Goal: Task Accomplishment & Management: Manage account settings

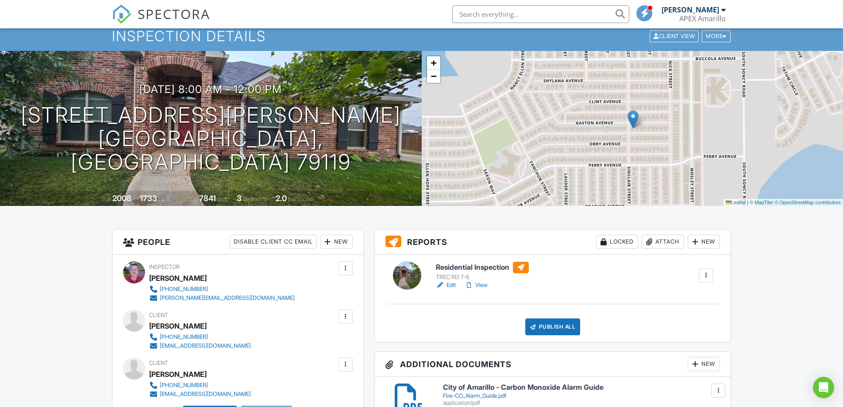
scroll to position [44, 0]
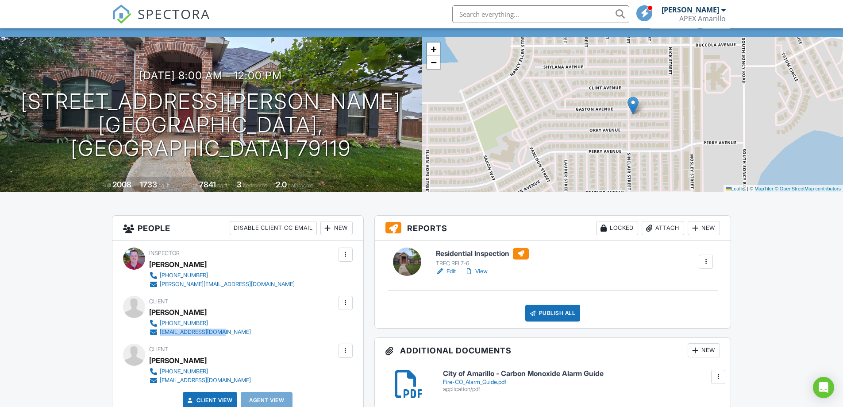
drag, startPoint x: 226, startPoint y: 329, endPoint x: 159, endPoint y: 334, distance: 67.1
click at [159, 334] on div "Client John Seiver 806-382-4742 jseiver118@gmail.com" at bounding box center [221, 316] width 144 height 41
copy div "[EMAIL_ADDRESS][DOMAIN_NAME]"
drag, startPoint x: 225, startPoint y: 377, endPoint x: 160, endPoint y: 377, distance: 65.0
click at [160, 377] on div "Client Melody Seiver 806-382-4742 maseiver@gmail.com" at bounding box center [221, 363] width 144 height 41
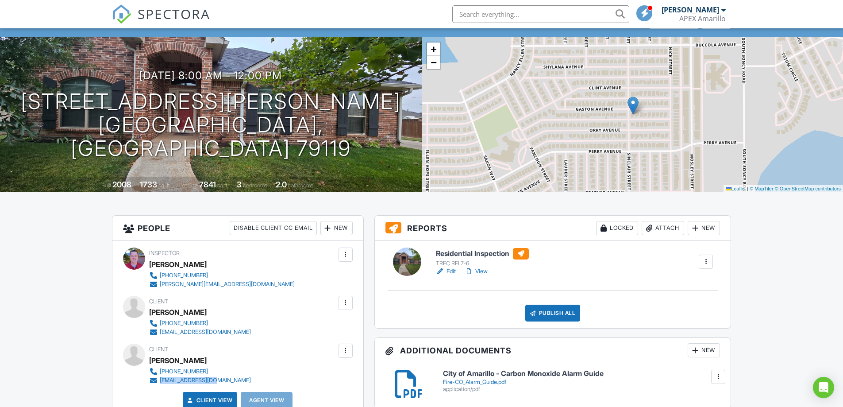
copy div "[EMAIL_ADDRESS][DOMAIN_NAME]"
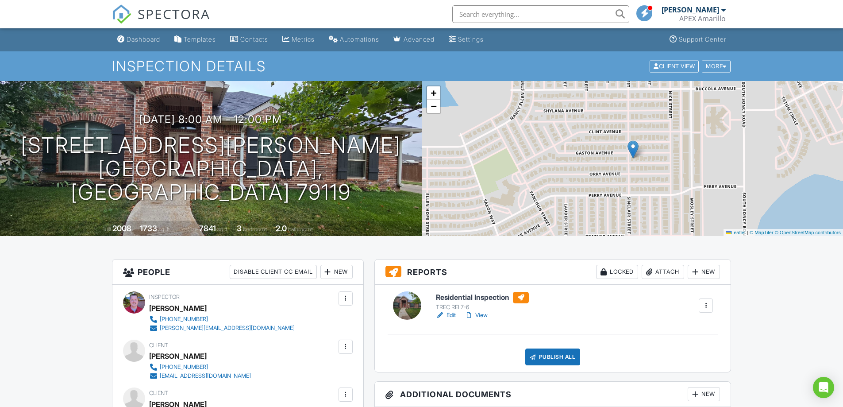
scroll to position [0, 0]
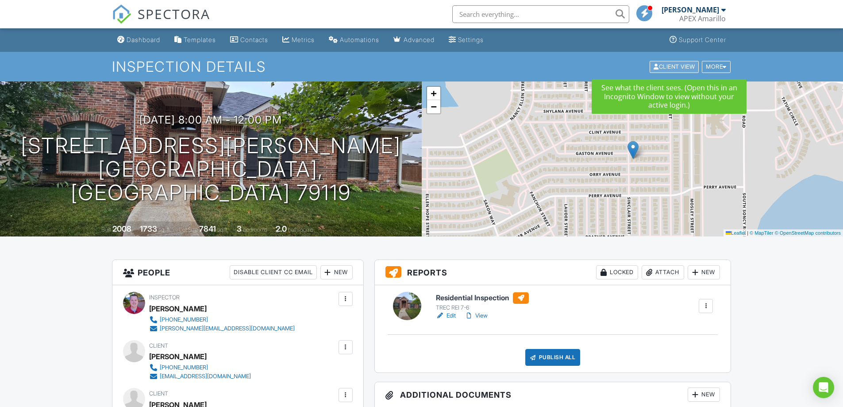
click at [661, 66] on div "Client View" at bounding box center [674, 67] width 49 height 12
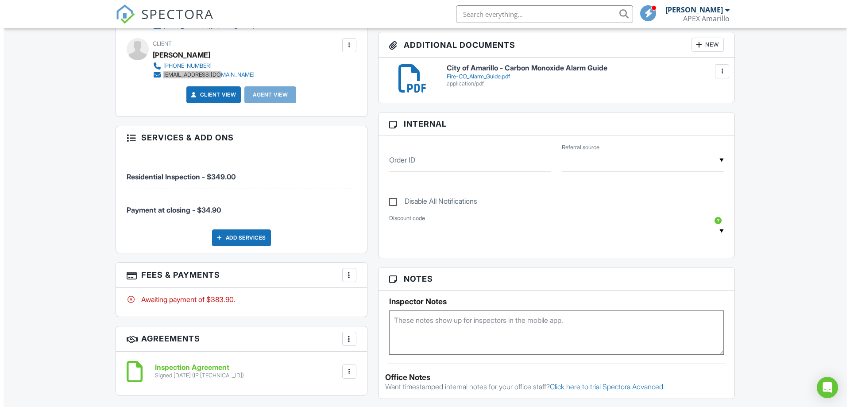
scroll to position [354, 0]
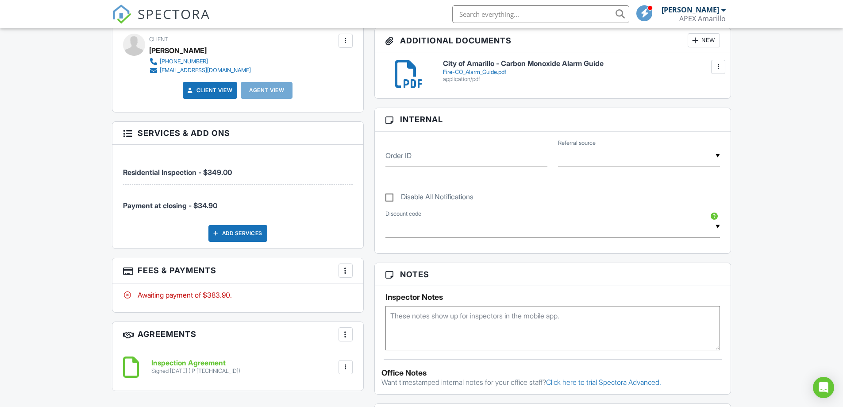
click at [348, 272] on div at bounding box center [345, 270] width 9 height 9
click at [376, 300] on li "Edit Fees & Payments" at bounding box center [390, 297] width 92 height 22
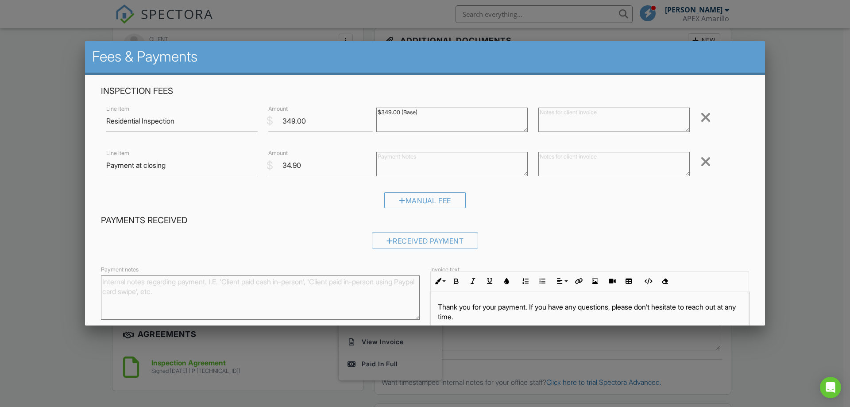
click at [700, 162] on div at bounding box center [705, 161] width 11 height 14
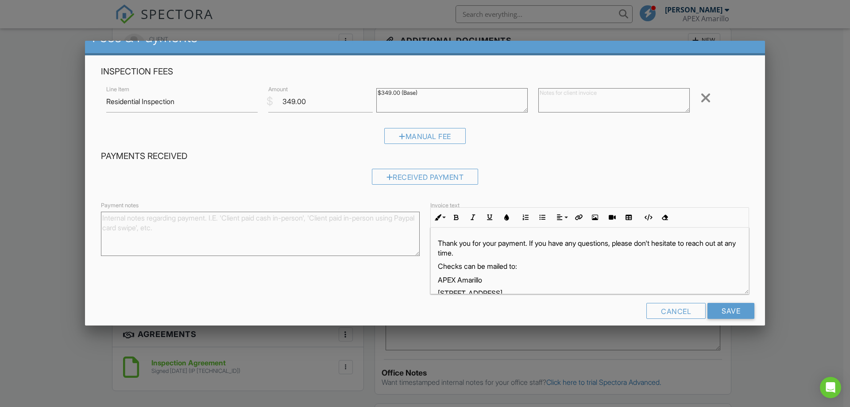
scroll to position [30, 0]
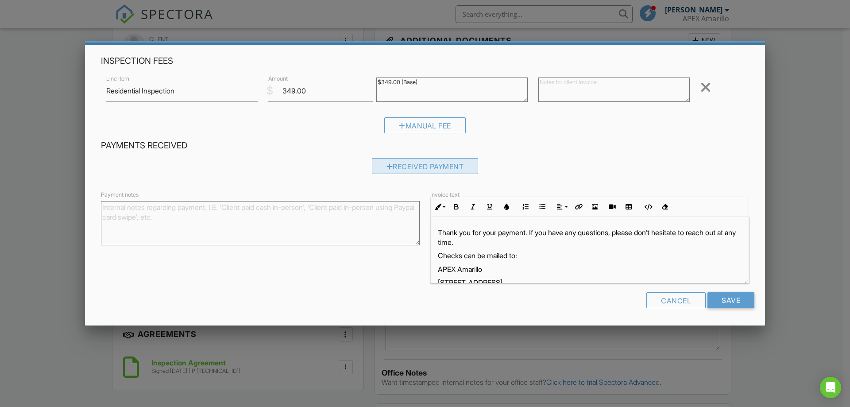
click at [430, 172] on div "Received Payment" at bounding box center [425, 166] width 107 height 16
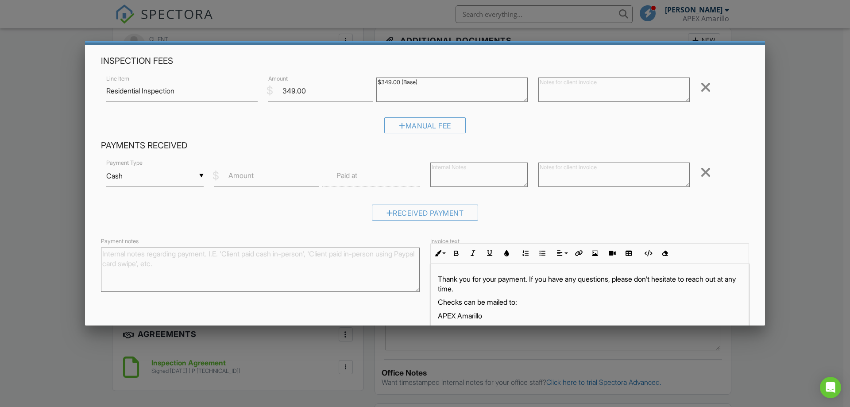
click at [163, 181] on div "▼ Cash Cash Check On-Site Card Other Cash Check On-Site Card Other" at bounding box center [154, 176] width 97 height 22
click at [143, 223] on span "Check" at bounding box center [154, 219] width 82 height 22
type input "Check"
click at [307, 171] on input "Amount" at bounding box center [266, 176] width 104 height 22
type input "349"
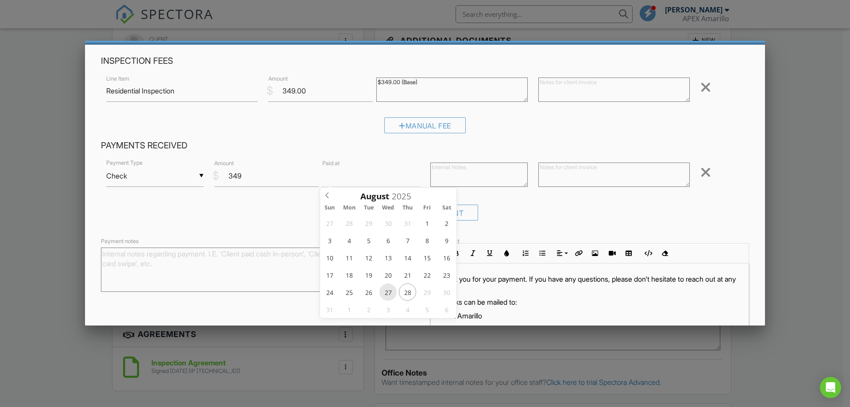
type input "08/27/2025 12:00 PM"
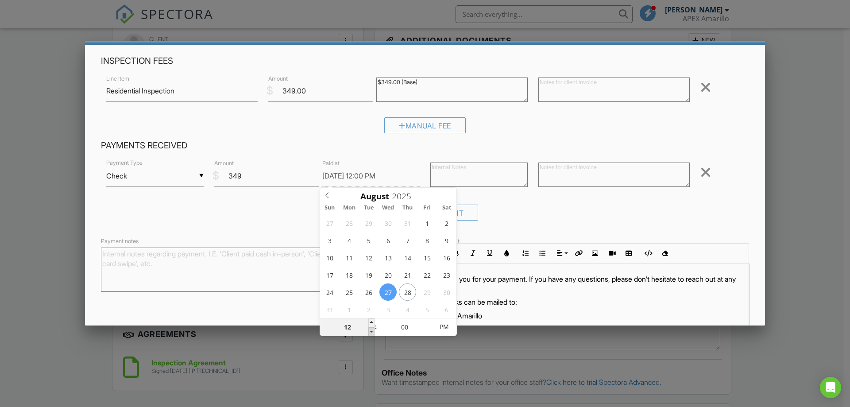
type input "11"
type input "08/27/2025 11:00 AM"
click at [372, 328] on span at bounding box center [371, 331] width 6 height 9
type input "10"
type input "[DATE] 10:00 AM"
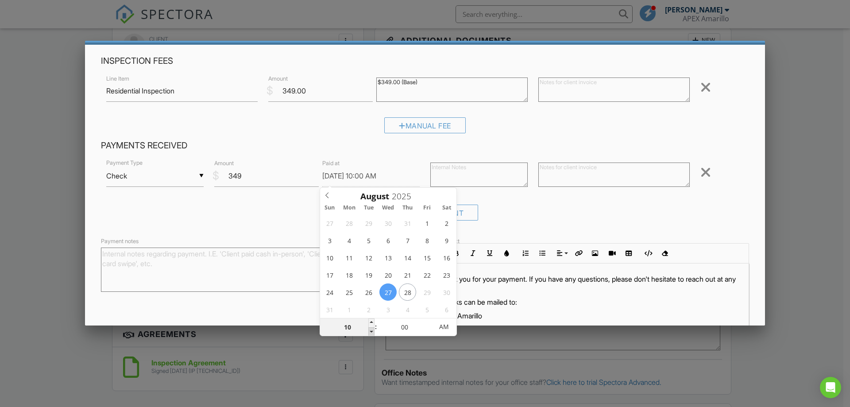
click at [372, 328] on span at bounding box center [371, 331] width 6 height 9
click at [525, 210] on div "Received Payment" at bounding box center [425, 215] width 648 height 23
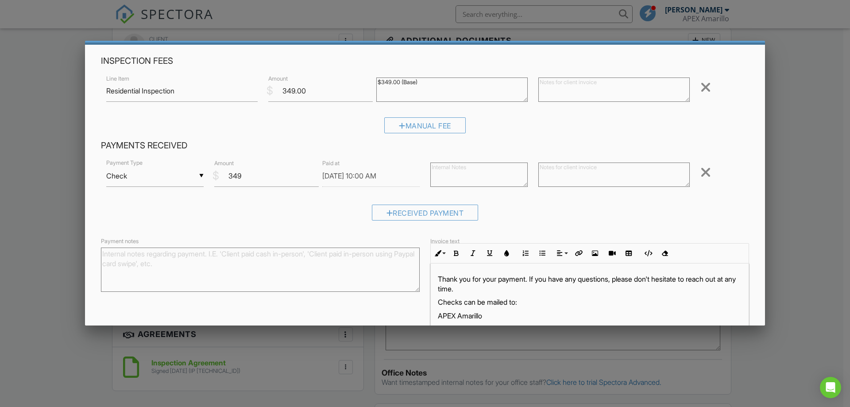
scroll to position [77, 0]
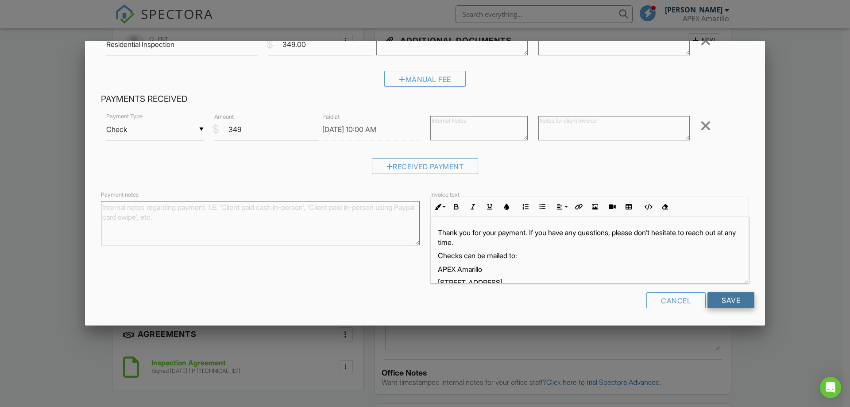
click at [711, 298] on input "Save" at bounding box center [730, 300] width 47 height 16
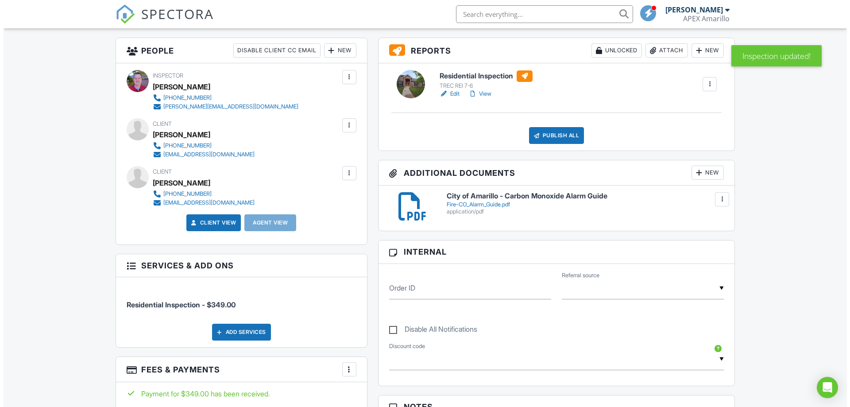
scroll to position [221, 0]
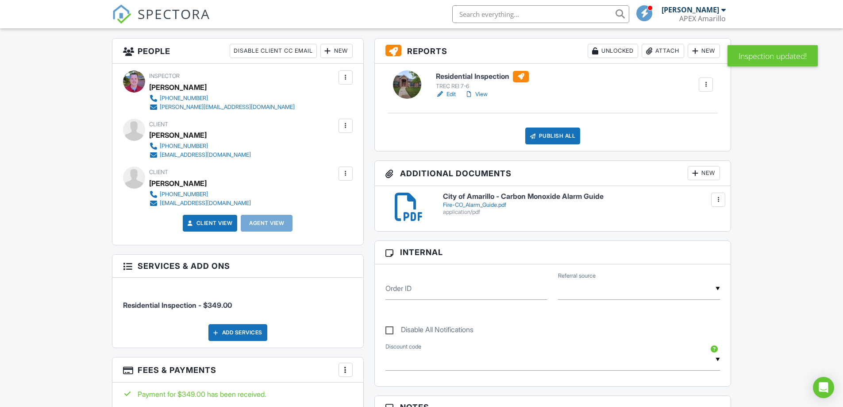
click at [543, 133] on div "Publish All" at bounding box center [552, 135] width 55 height 17
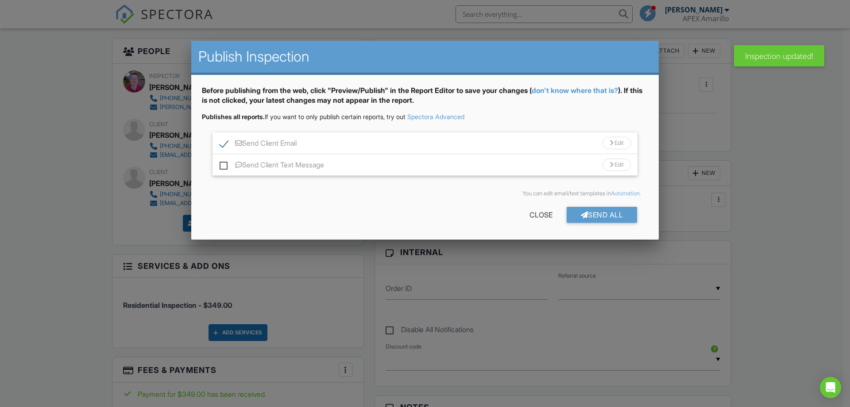
drag, startPoint x: 220, startPoint y: 142, endPoint x: 231, endPoint y: 144, distance: 11.3
click at [222, 142] on label "Send Client Email" at bounding box center [257, 144] width 77 height 11
checkbox input "false"
click at [621, 217] on div "Send All" at bounding box center [601, 215] width 71 height 16
